Goal: Communication & Community: Answer question/provide support

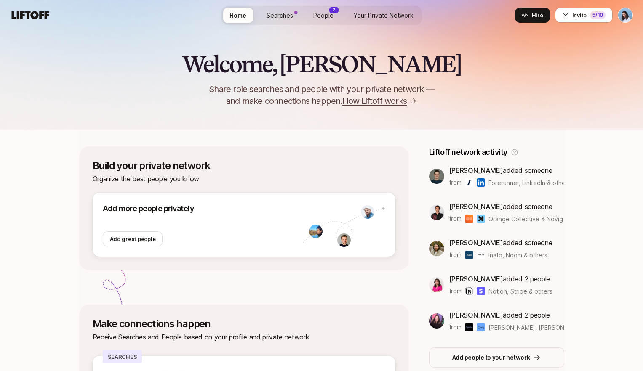
click at [283, 17] on span "Searches" at bounding box center [279, 15] width 27 height 9
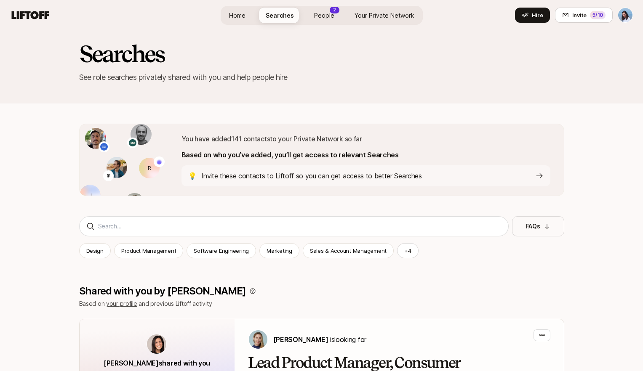
scroll to position [151, 0]
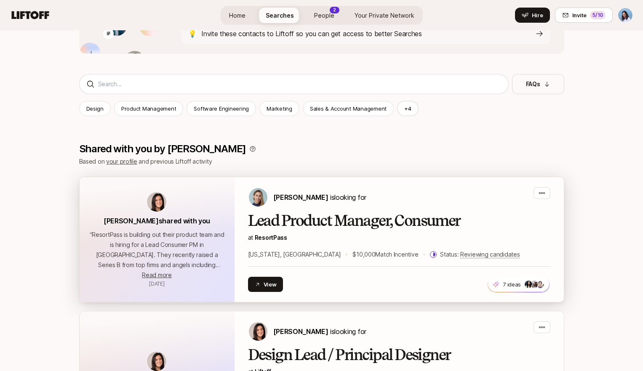
click at [369, 235] on p "at ResortPass" at bounding box center [399, 238] width 302 height 10
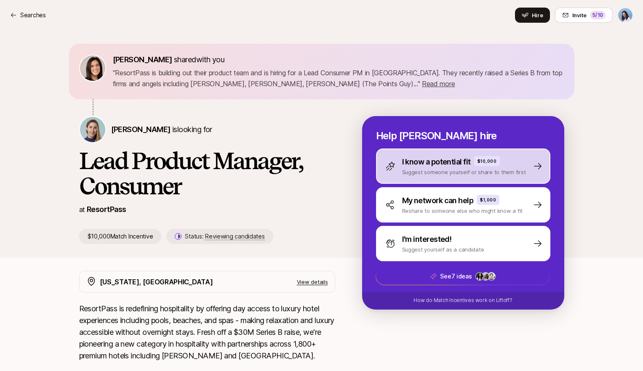
click at [474, 175] on p "Suggest someone yourself or share to them first" at bounding box center [464, 172] width 124 height 8
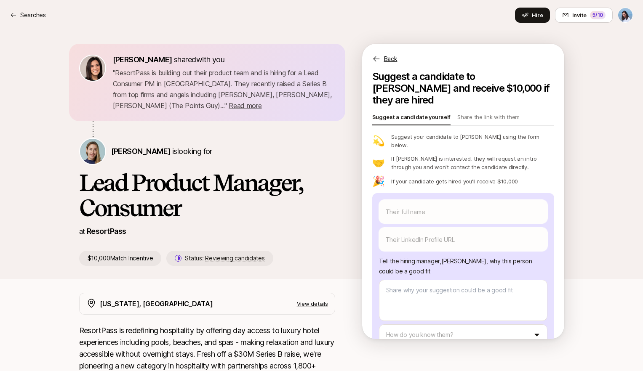
click at [376, 59] on icon at bounding box center [376, 59] width 8 height 8
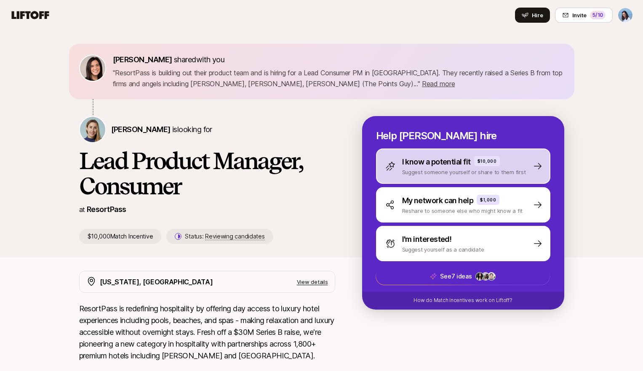
click at [431, 163] on p "I know a potential fit" at bounding box center [436, 162] width 69 height 12
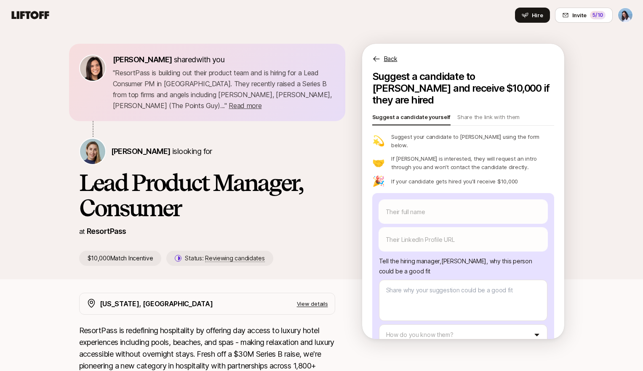
click at [393, 60] on p "Back" at bounding box center [390, 59] width 13 height 10
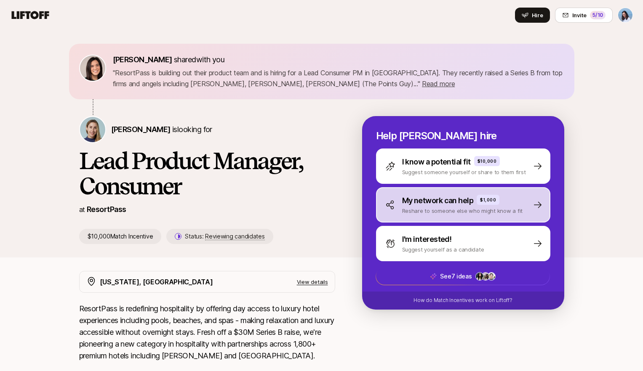
click at [445, 198] on p "My network can help" at bounding box center [438, 201] width 72 height 12
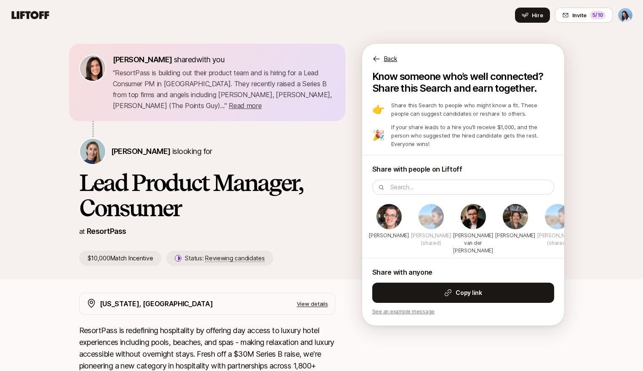
click at [376, 58] on icon at bounding box center [376, 59] width 8 height 8
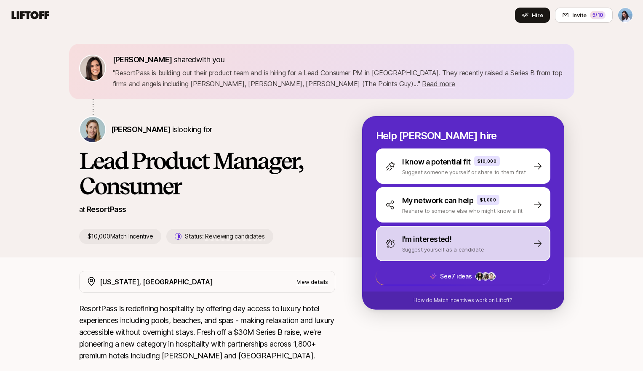
click at [456, 250] on p "Suggest yourself as a candidate" at bounding box center [443, 249] width 82 height 8
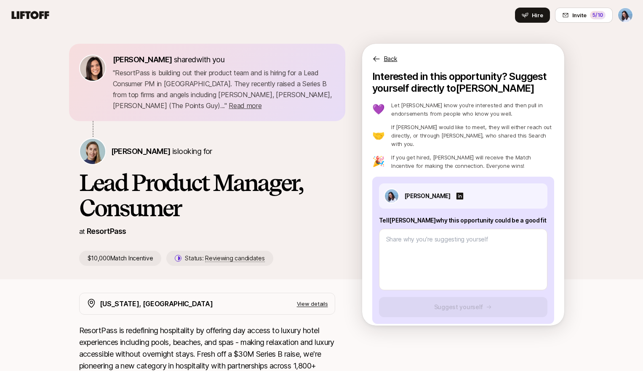
click at [372, 58] on icon at bounding box center [376, 59] width 8 height 8
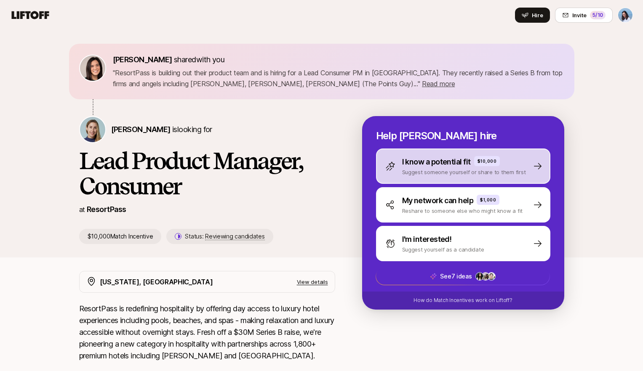
click at [441, 167] on p "I know a potential fit" at bounding box center [436, 162] width 69 height 12
type textarea "x"
